Goal: Browse casually

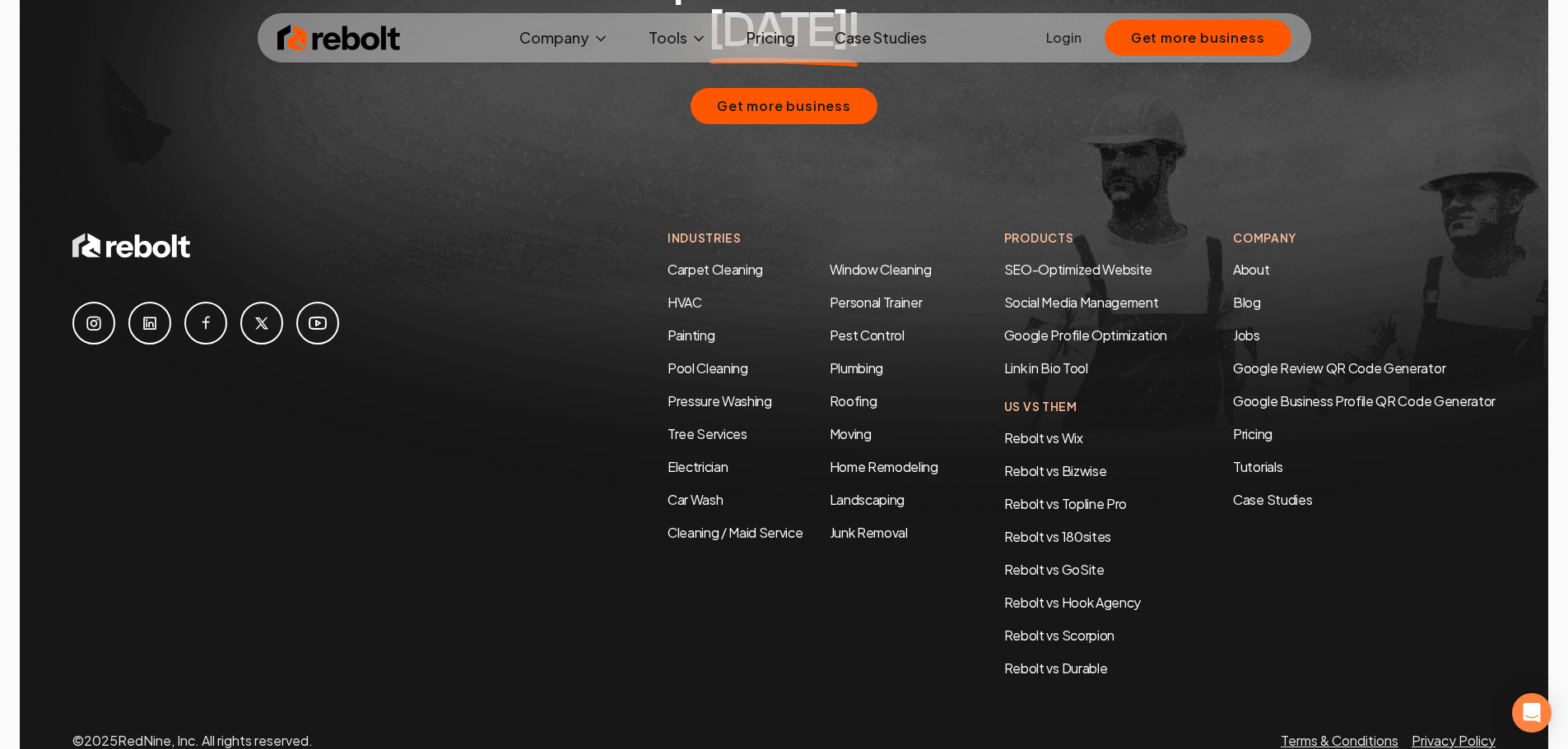
scroll to position [7964, 0]
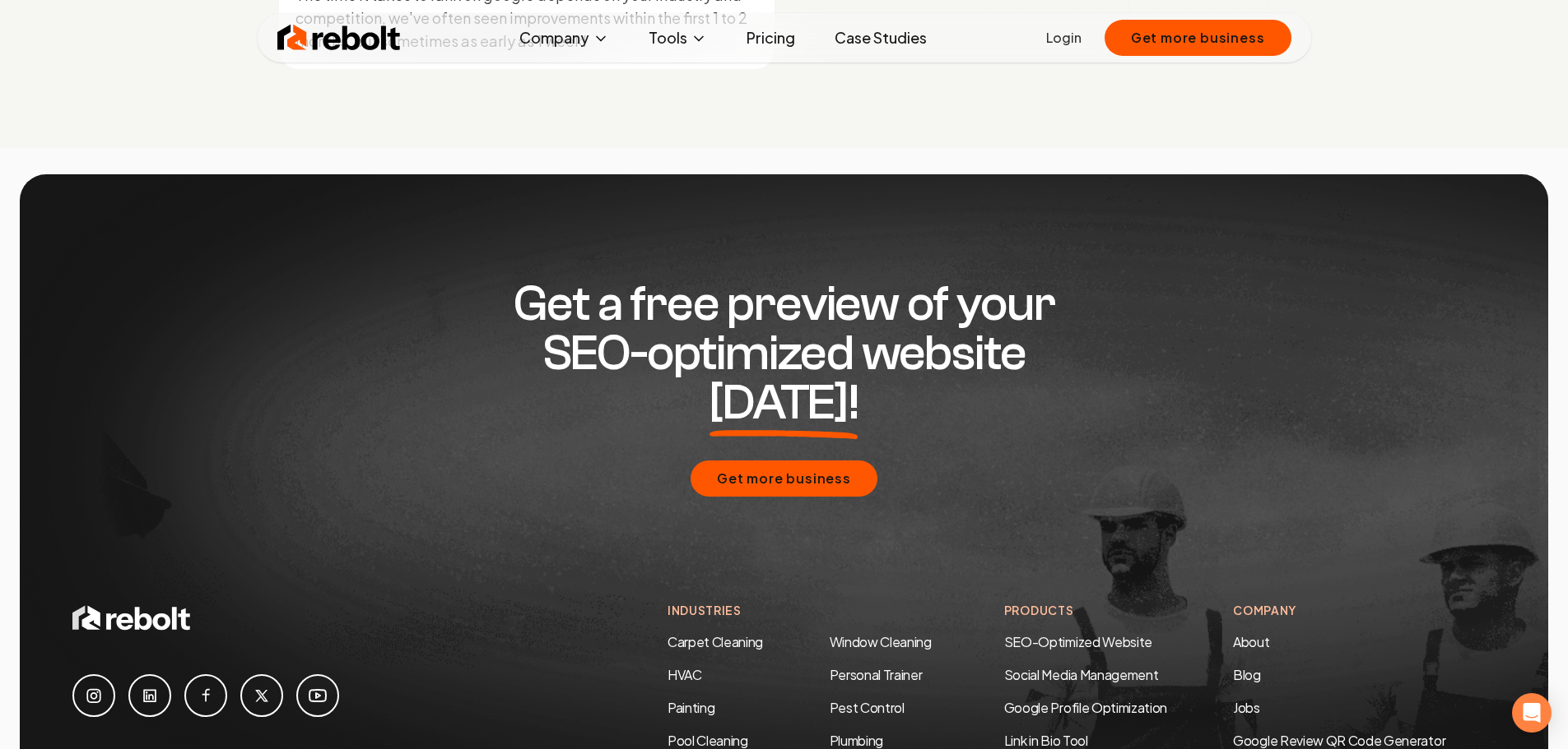
scroll to position [7964, 0]
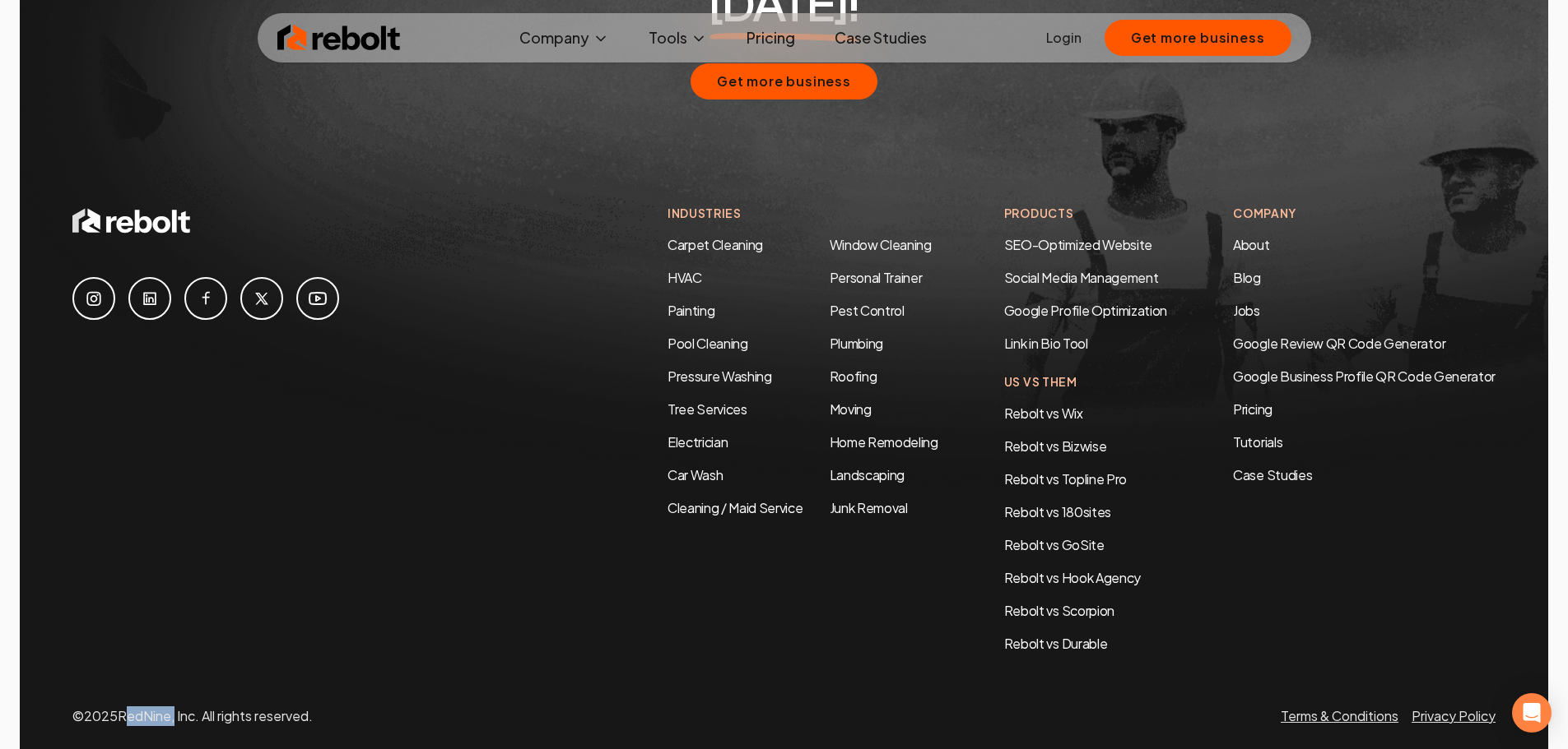
drag, startPoint x: 126, startPoint y: 671, endPoint x: 175, endPoint y: 673, distance: 49.0
click at [175, 707] on p "© 2025 RedNine, Inc. All rights reserved." at bounding box center [193, 717] width 240 height 20
click at [141, 707] on p "© 2025 RedNine, Inc. All rights reserved." at bounding box center [193, 717] width 240 height 20
click at [146, 707] on p "© 2025 RedNine, Inc. All rights reserved." at bounding box center [193, 717] width 240 height 20
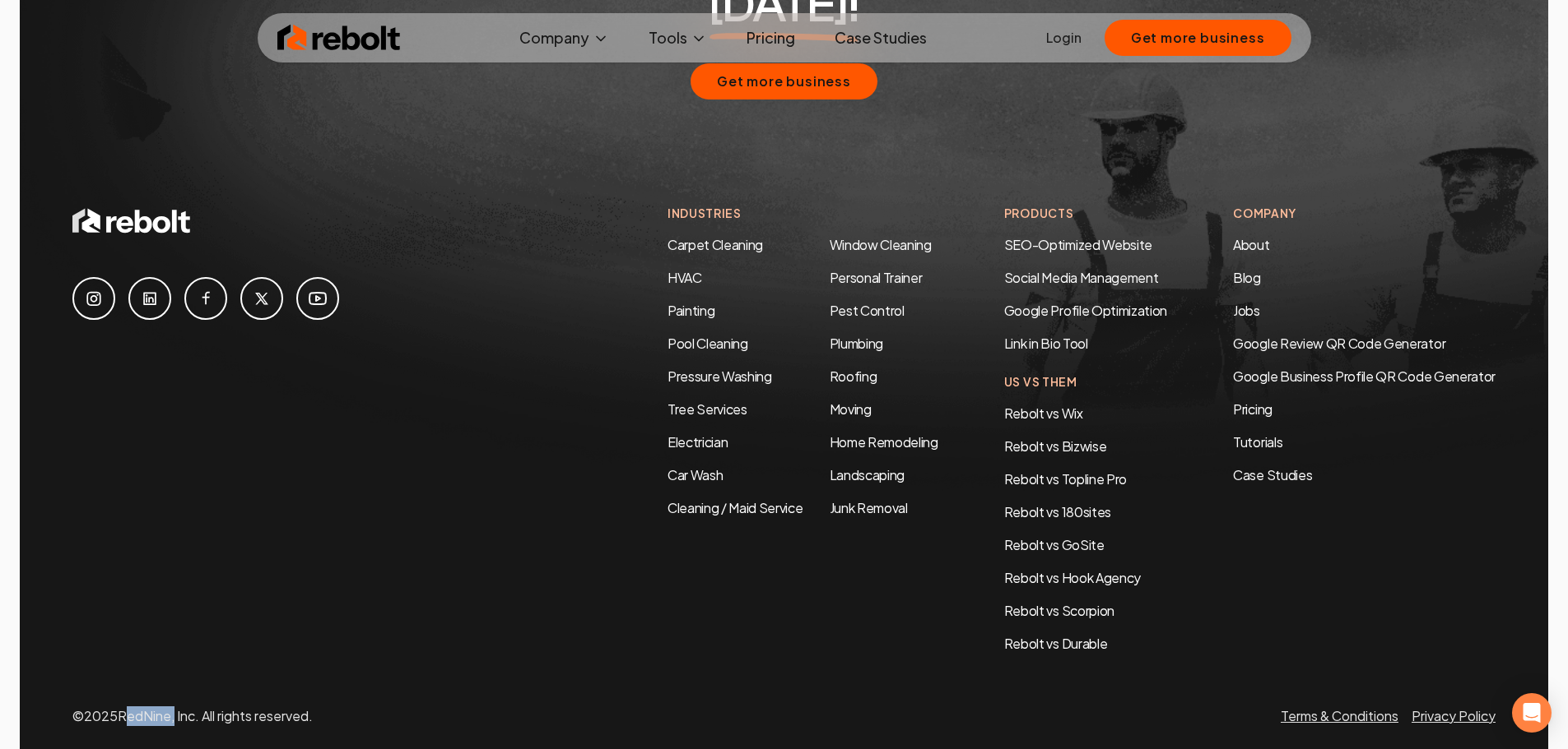
copy p "RedNine"
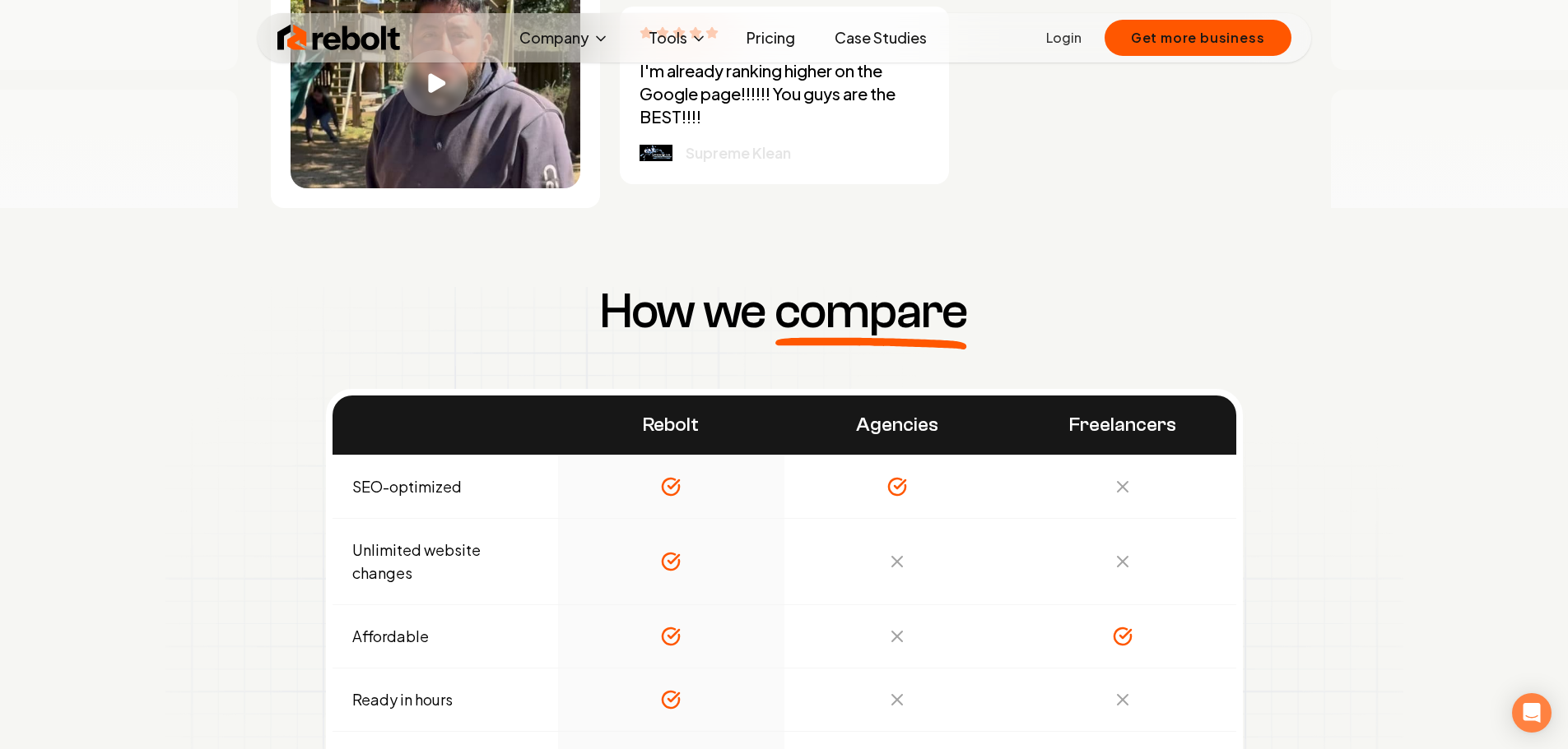
scroll to position [5675, 0]
